Goal: Task Accomplishment & Management: Complete application form

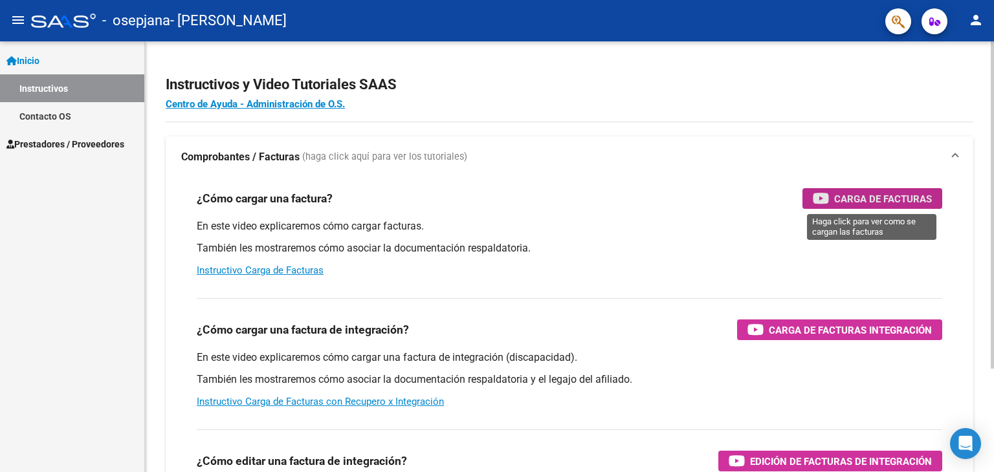
click at [843, 199] on span "Carga de Facturas" at bounding box center [883, 199] width 98 height 16
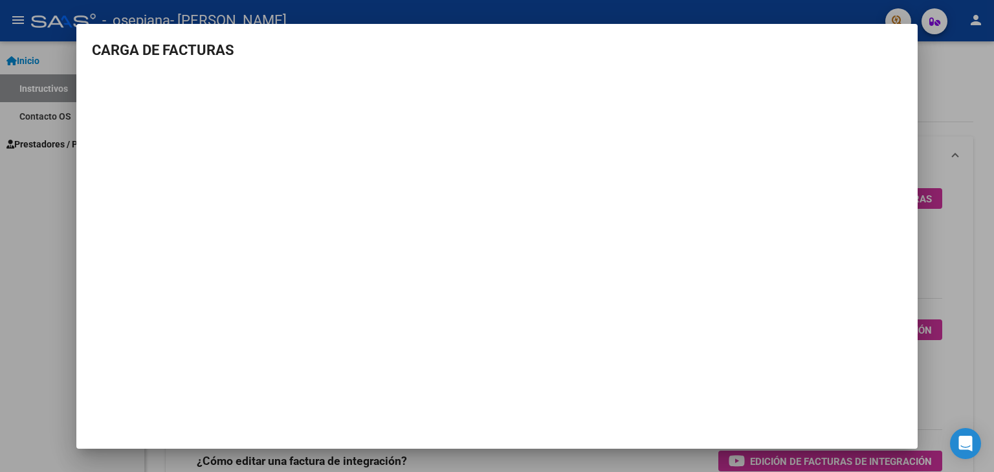
click at [942, 111] on div at bounding box center [497, 236] width 994 height 472
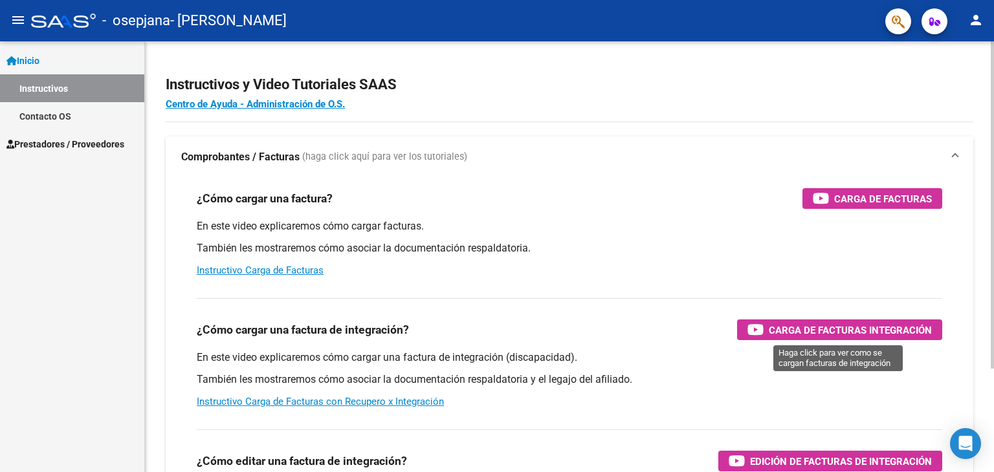
click at [847, 324] on span "Carga de Facturas Integración" at bounding box center [850, 330] width 163 height 16
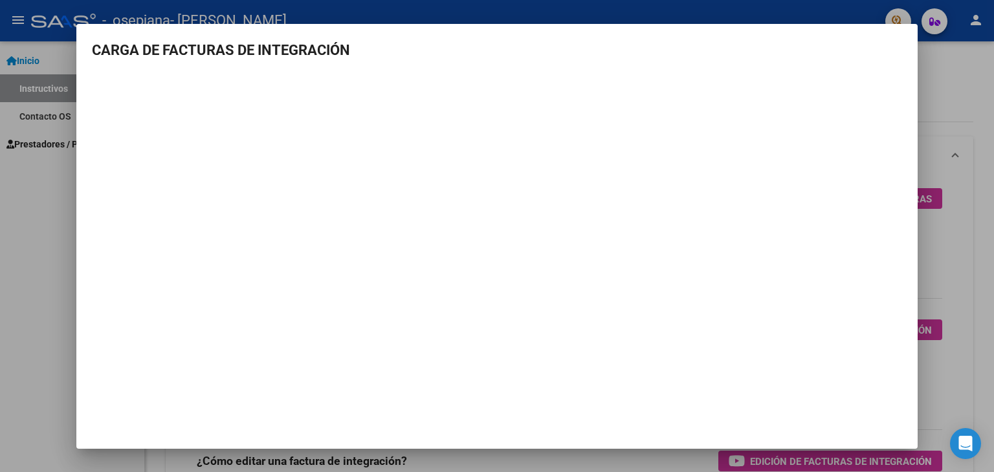
click at [939, 82] on div at bounding box center [497, 236] width 994 height 472
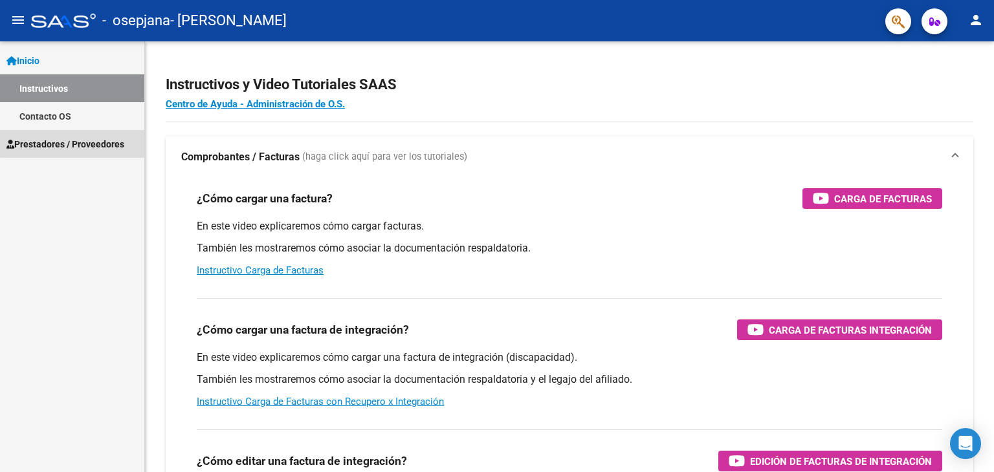
click at [74, 137] on span "Prestadores / Proveedores" at bounding box center [65, 144] width 118 height 14
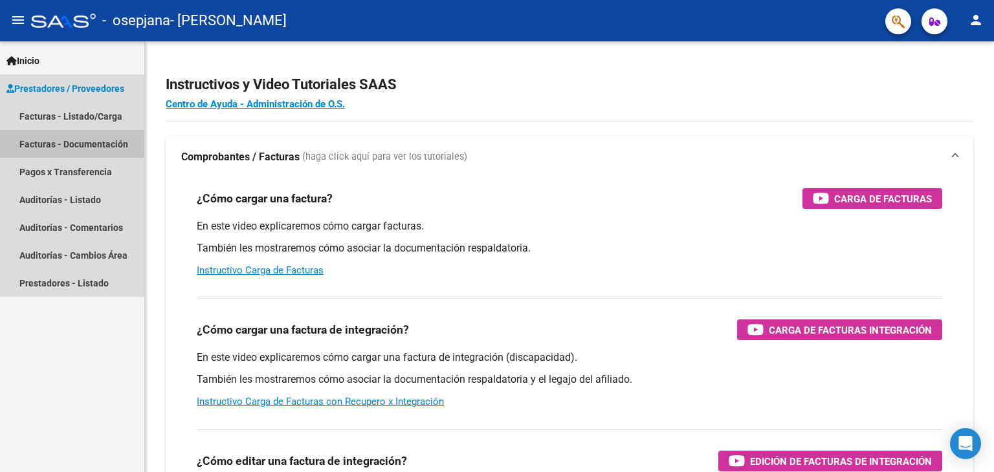
click at [67, 144] on link "Facturas - Documentación" at bounding box center [72, 144] width 144 height 28
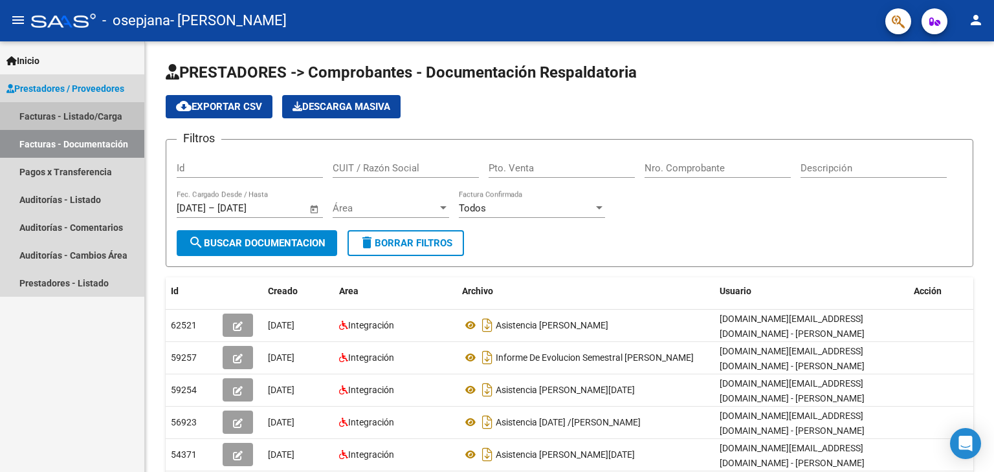
click at [63, 117] on link "Facturas - Listado/Carga" at bounding box center [72, 116] width 144 height 28
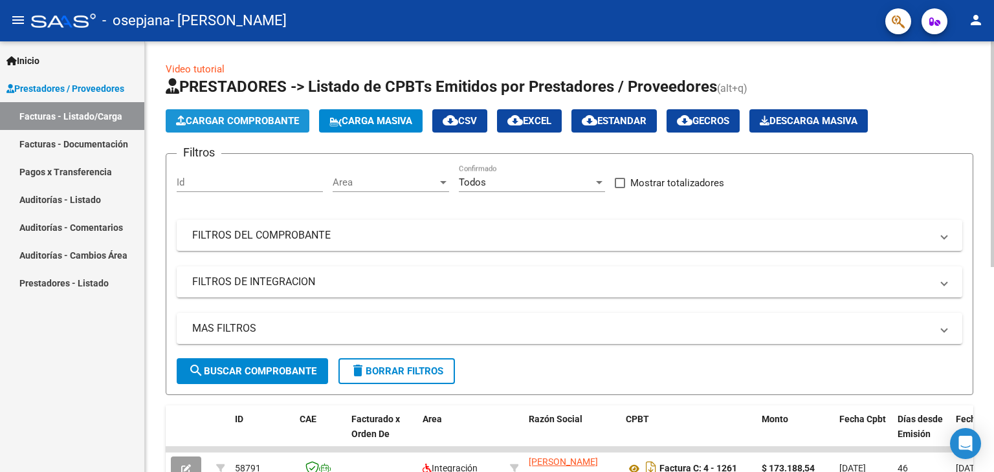
click at [208, 118] on span "Cargar Comprobante" at bounding box center [237, 121] width 123 height 12
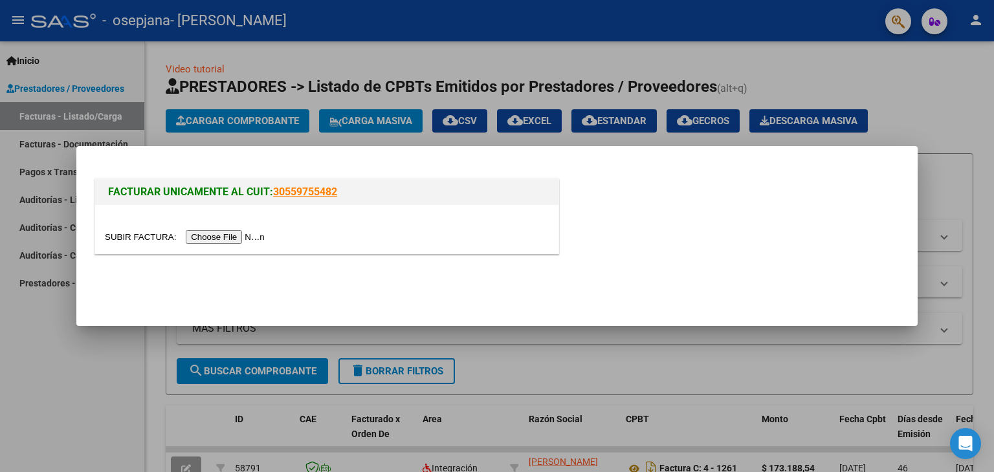
click at [221, 233] on input "file" at bounding box center [187, 237] width 164 height 14
